Goal: Transaction & Acquisition: Purchase product/service

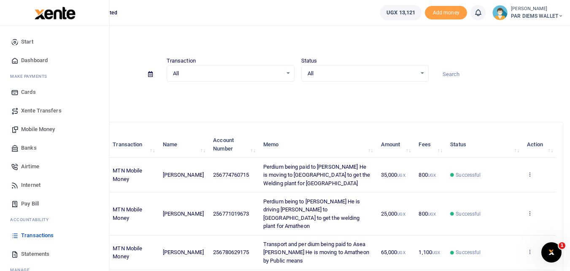
click at [37, 129] on span "Mobile Money" at bounding box center [38, 129] width 34 height 8
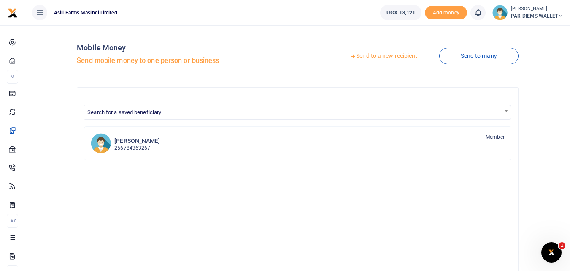
click at [383, 57] on link "Send to a new recipient" at bounding box center [384, 56] width 110 height 15
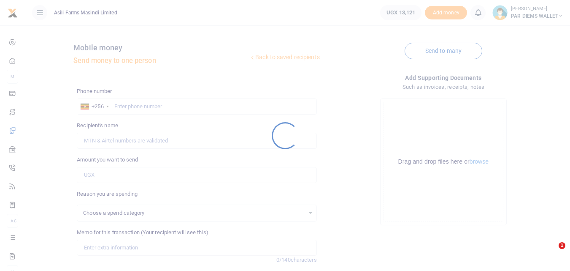
select select
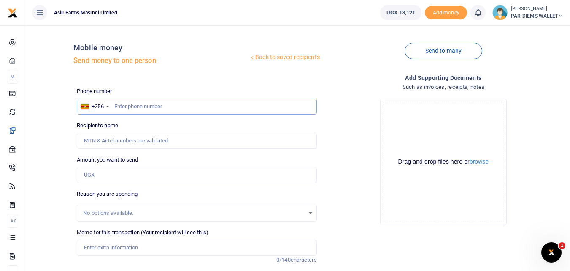
click at [143, 104] on input "text" at bounding box center [197, 106] width 240 height 16
type input "774243099"
type input "[PERSON_NAME] [PERSON_NAME]"
type input "774243099"
click at [106, 176] on input "Amount you want to send" at bounding box center [197, 175] width 240 height 16
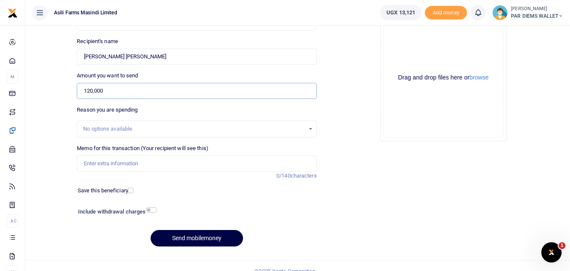
scroll to position [84, 0]
type input "120,000"
click at [149, 171] on input "Memo for this transaction (Your recipient will see this)" at bounding box center [197, 164] width 240 height 16
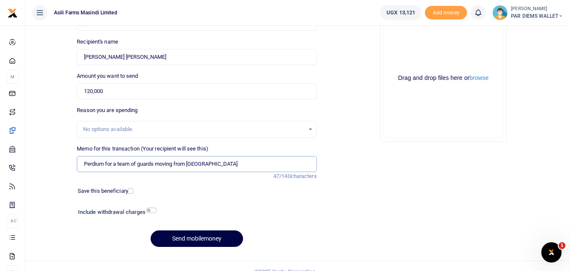
click at [154, 170] on input "Perdium for a team of guards moving from [GEOGRAPHIC_DATA]" at bounding box center [197, 164] width 240 height 16
click at [161, 167] on input "Perdium for a team of 8 guards moving from [GEOGRAPHIC_DATA]" at bounding box center [197, 164] width 240 height 16
click at [275, 161] on input "Perdium for a team of 8 guards and [PERSON_NAME] moving from [GEOGRAPHIC_DATA]" at bounding box center [197, 164] width 240 height 16
type input "Perdium for a team of 8 guards and [PERSON_NAME] moving from [GEOGRAPHIC_DATA] …"
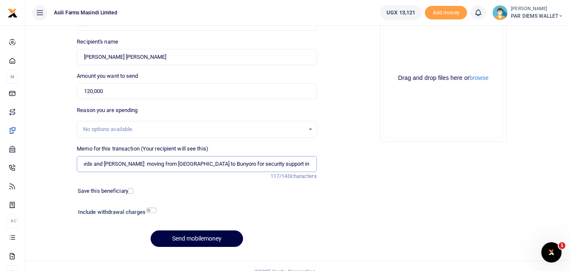
scroll to position [0, 0]
click at [122, 92] on input "120,000" at bounding box center [197, 91] width 240 height 16
type input "135,000"
click at [143, 166] on input "Perdium for a team of 8 guards and [PERSON_NAME] moving from [GEOGRAPHIC_DATA] …" at bounding box center [197, 164] width 240 height 16
click at [195, 164] on input "Perdium for a team of 7 guards and [PERSON_NAME] moving from [GEOGRAPHIC_DATA] …" at bounding box center [197, 164] width 240 height 16
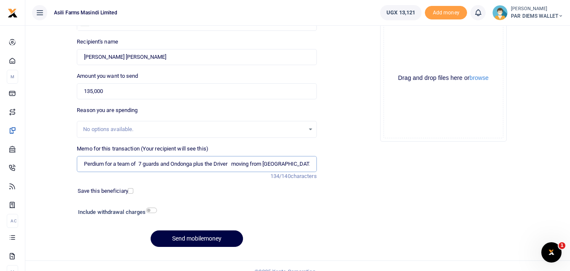
type input "Perdium for a team of 7 guards and Ondonga plus the Driver moving from [GEOGRAP…"
click at [413, 52] on div "Drag and drop files here or browse Powered by Uppy" at bounding box center [444, 78] width 120 height 120
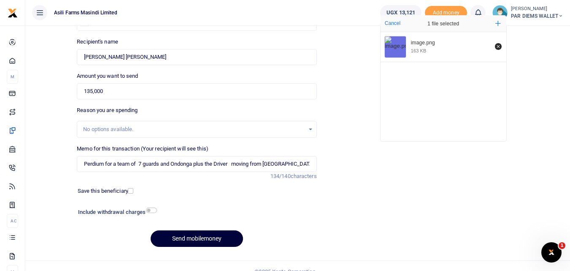
click at [206, 238] on button "Send mobilemoney" at bounding box center [197, 238] width 92 height 16
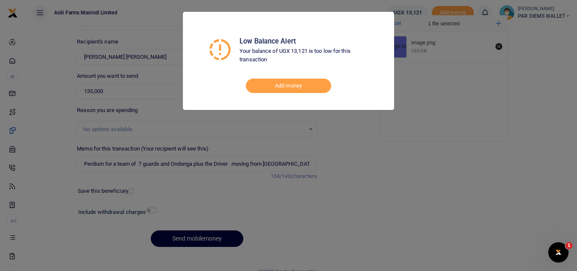
click at [383, 15] on div "Low Balance Alert Your balance of UGX 13,121 is too low for this transaction Ad…" at bounding box center [288, 61] width 211 height 98
click at [388, 18] on div "Low Balance Alert Your balance of UGX 13,121 is too low for this transaction Ad…" at bounding box center [288, 61] width 211 height 98
click at [387, 17] on div "Low Balance Alert Your balance of UGX 13,121 is too low for this transaction Ad…" at bounding box center [288, 61] width 211 height 98
click at [388, 18] on div "Low Balance Alert Your balance of UGX 13,121 is too low for this transaction Ad…" at bounding box center [288, 61] width 211 height 98
click at [275, 244] on div "Low Balance Alert Your balance of UGX 13,121 is too low for this transaction Ad…" at bounding box center [288, 135] width 577 height 271
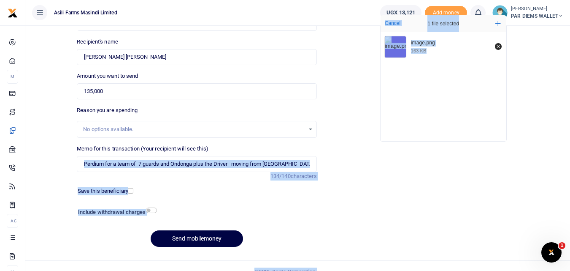
drag, startPoint x: 275, startPoint y: 244, endPoint x: 224, endPoint y: 152, distance: 105.2
click at [224, 152] on body "Start Dashboard M ake Payments Cards Xente Transfers Mobile Money Banks Airtime…" at bounding box center [285, 99] width 570 height 366
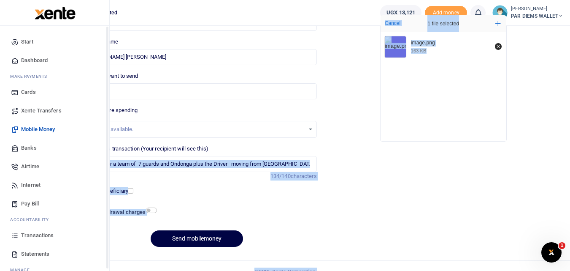
click at [17, 238] on icon at bounding box center [15, 235] width 8 height 8
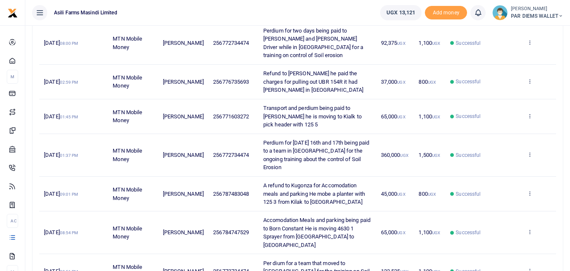
scroll to position [249, 0]
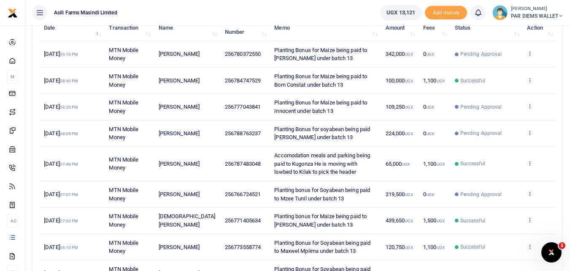
scroll to position [0, 0]
